Goal: Check status: Check status

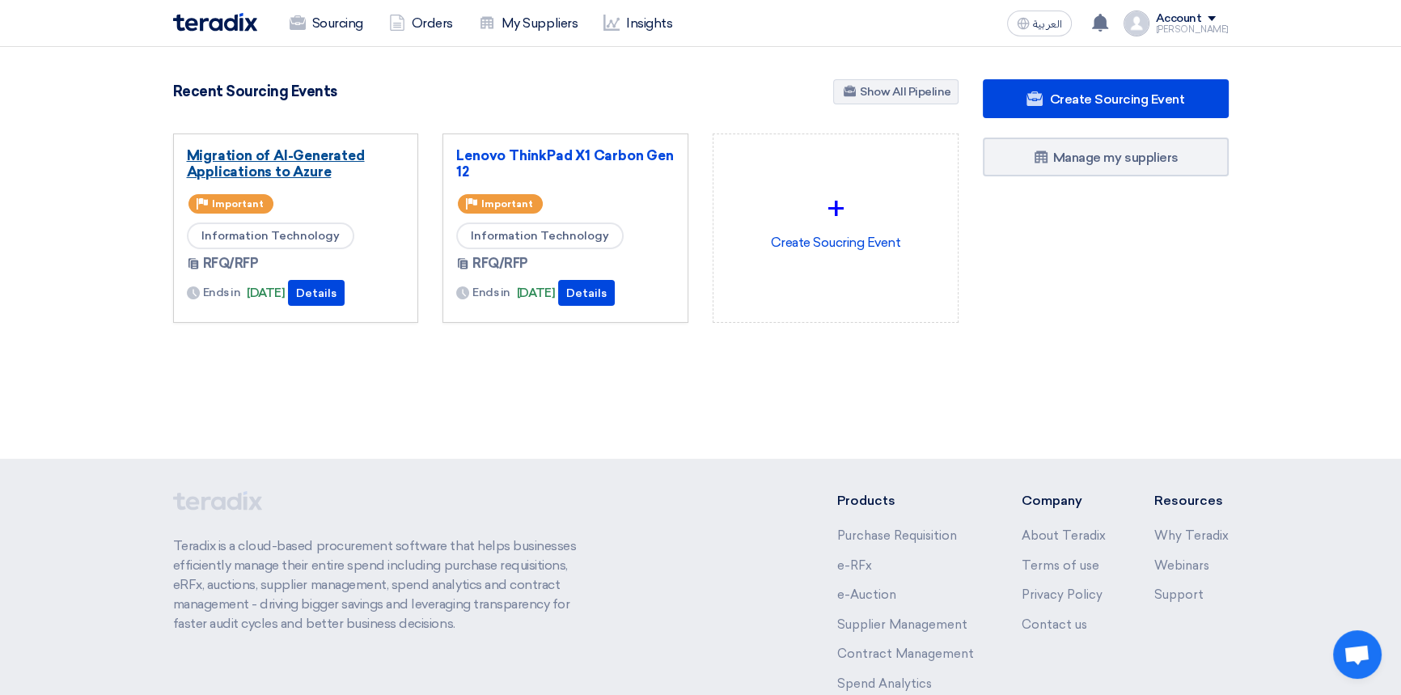
click at [304, 154] on link "Migration of AI-Generated Applications to Azure" at bounding box center [296, 163] width 218 height 32
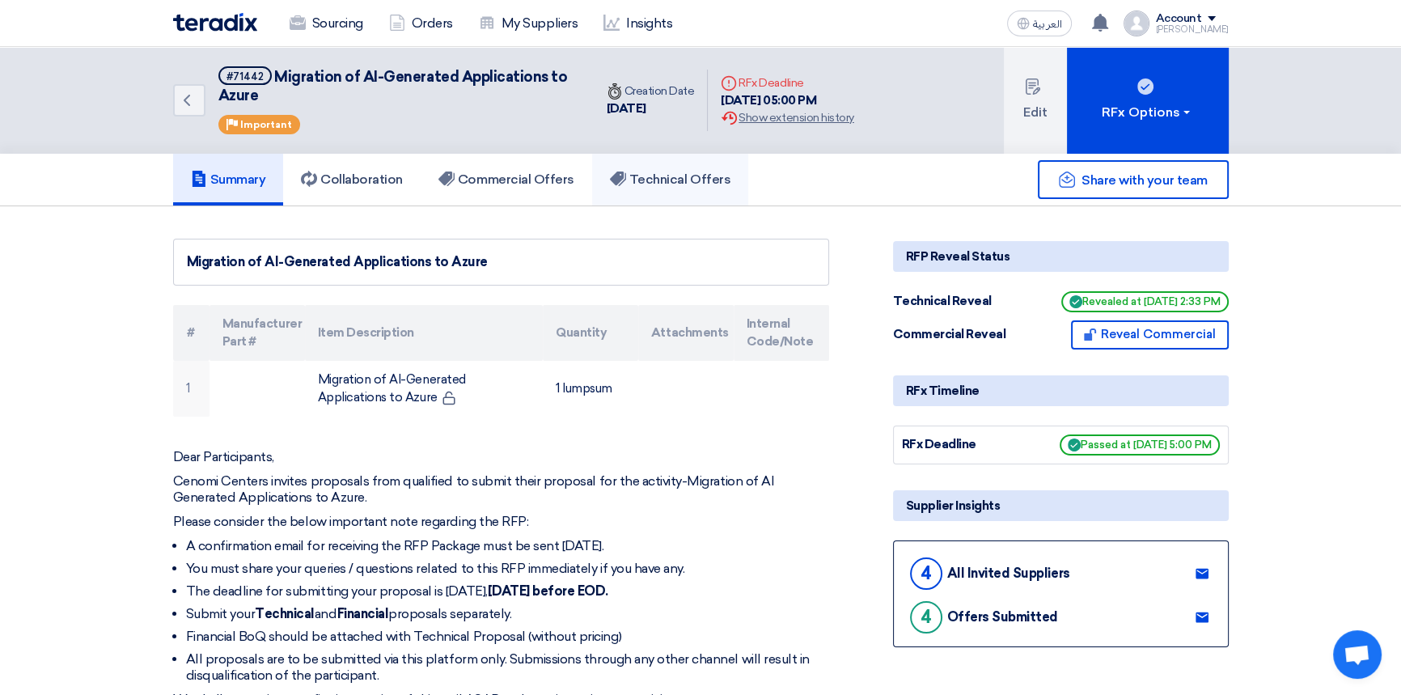
click at [670, 176] on h5 "Technical Offers" at bounding box center [670, 179] width 120 height 16
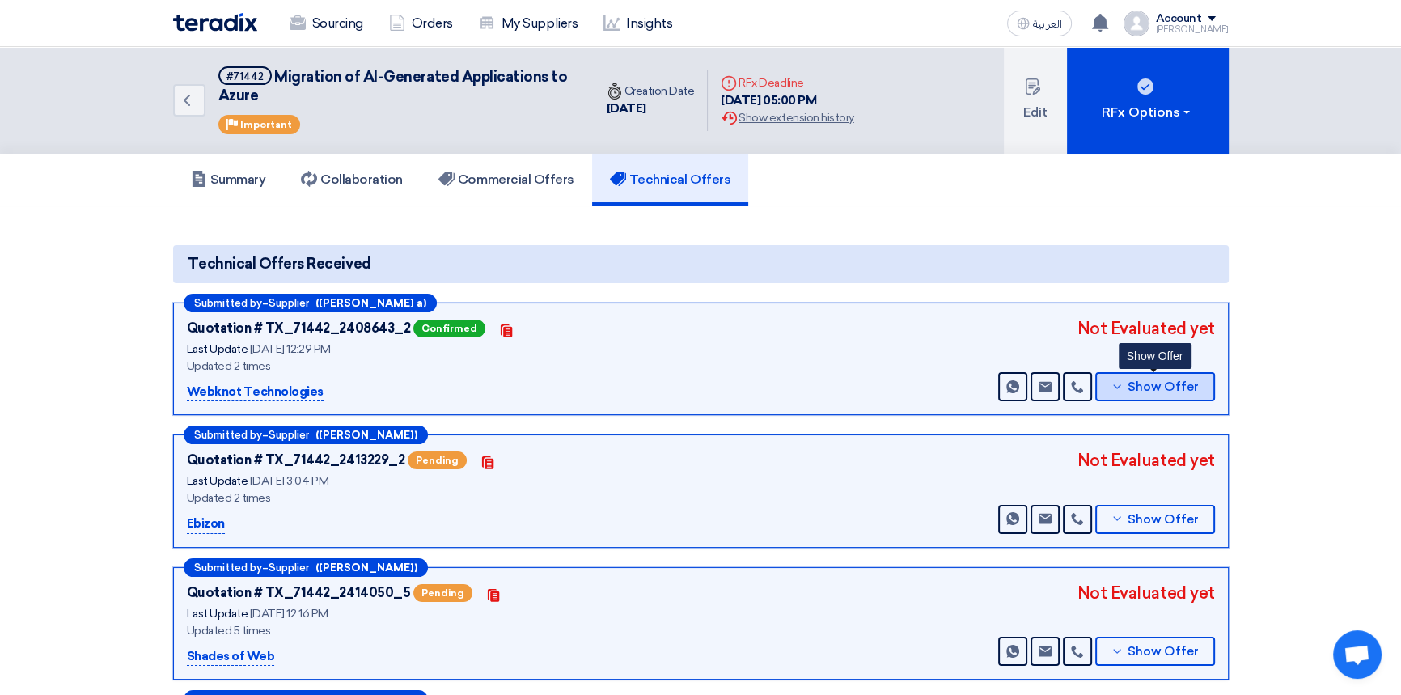
click at [1166, 386] on span "Show Offer" at bounding box center [1162, 387] width 71 height 12
